Goal: Information Seeking & Learning: Learn about a topic

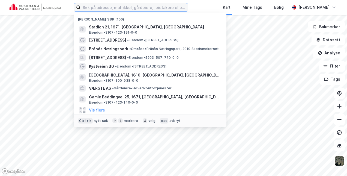
click at [117, 8] on input at bounding box center [133, 7] width 107 height 8
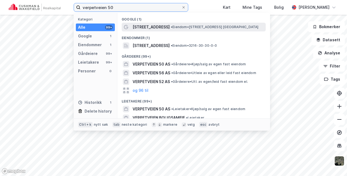
type input "verpetveien 50"
click at [171, 27] on span "•" at bounding box center [172, 27] width 2 height 4
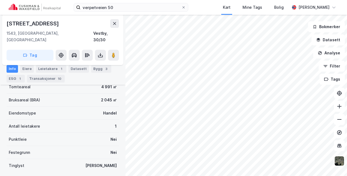
scroll to position [110, 0]
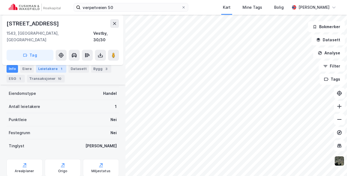
click at [50, 70] on div "Leietakere 1" at bounding box center [51, 69] width 30 height 8
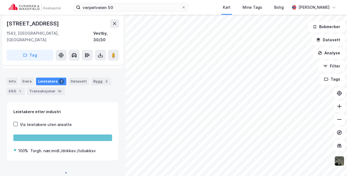
scroll to position [85, 0]
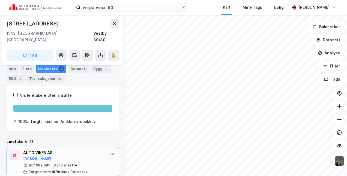
click at [108, 100] on div at bounding box center [112, 153] width 9 height 9
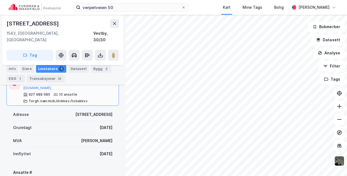
scroll to position [157, 0]
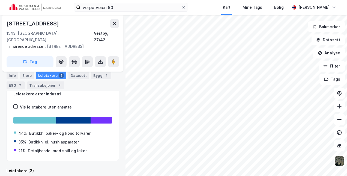
scroll to position [93, 0]
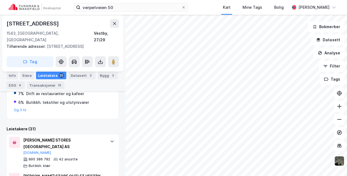
scroll to position [127, 0]
